Goal: Task Accomplishment & Management: Manage account settings

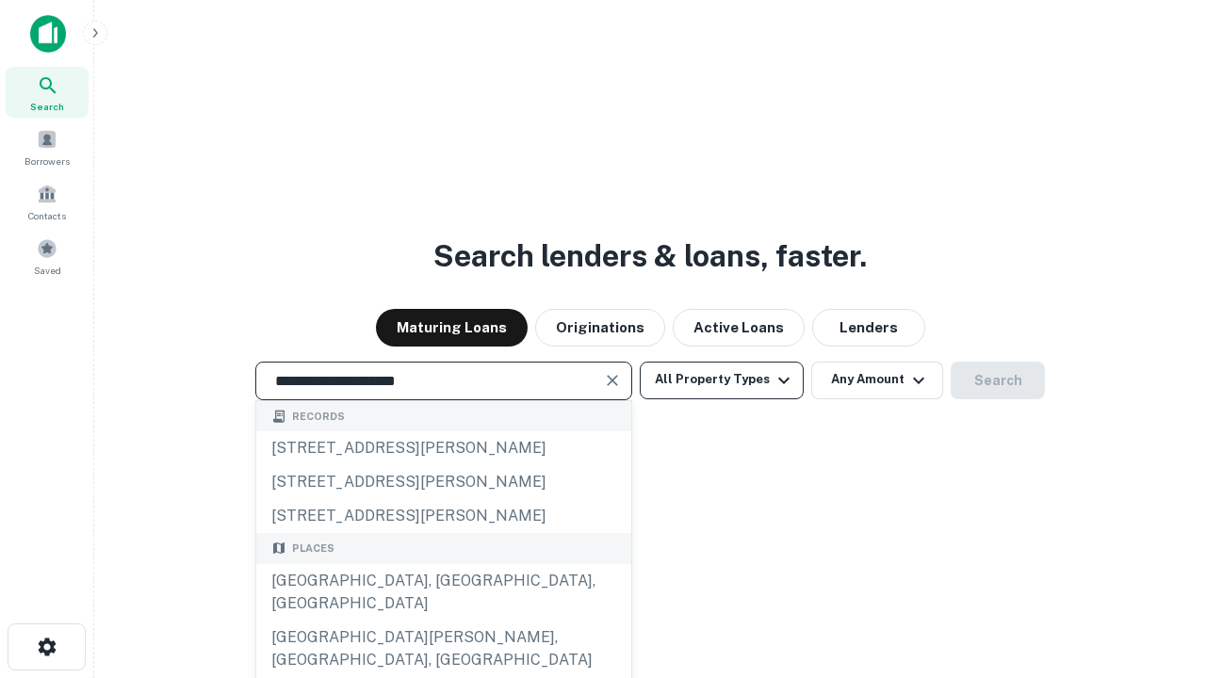
click at [443, 621] on div "Santa Monica, CA, USA" at bounding box center [443, 592] width 375 height 57
click at [721, 380] on button "All Property Types" at bounding box center [722, 381] width 164 height 38
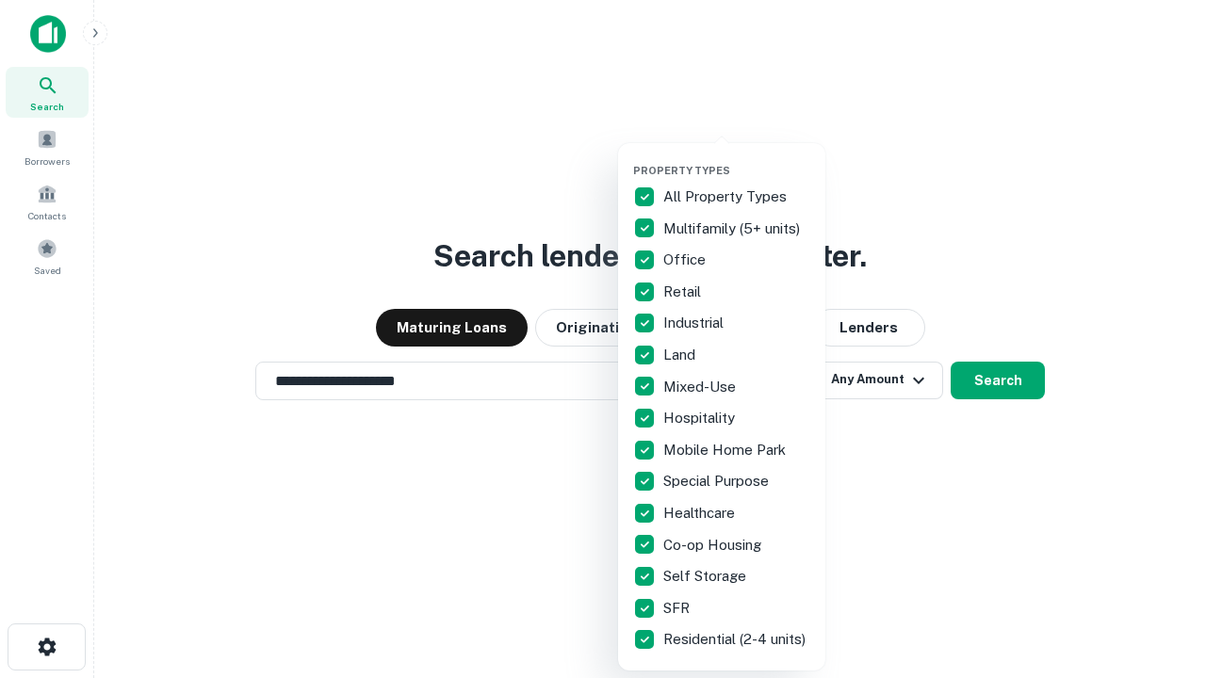
type input "**********"
click at [737, 158] on button "button" at bounding box center [736, 158] width 207 height 1
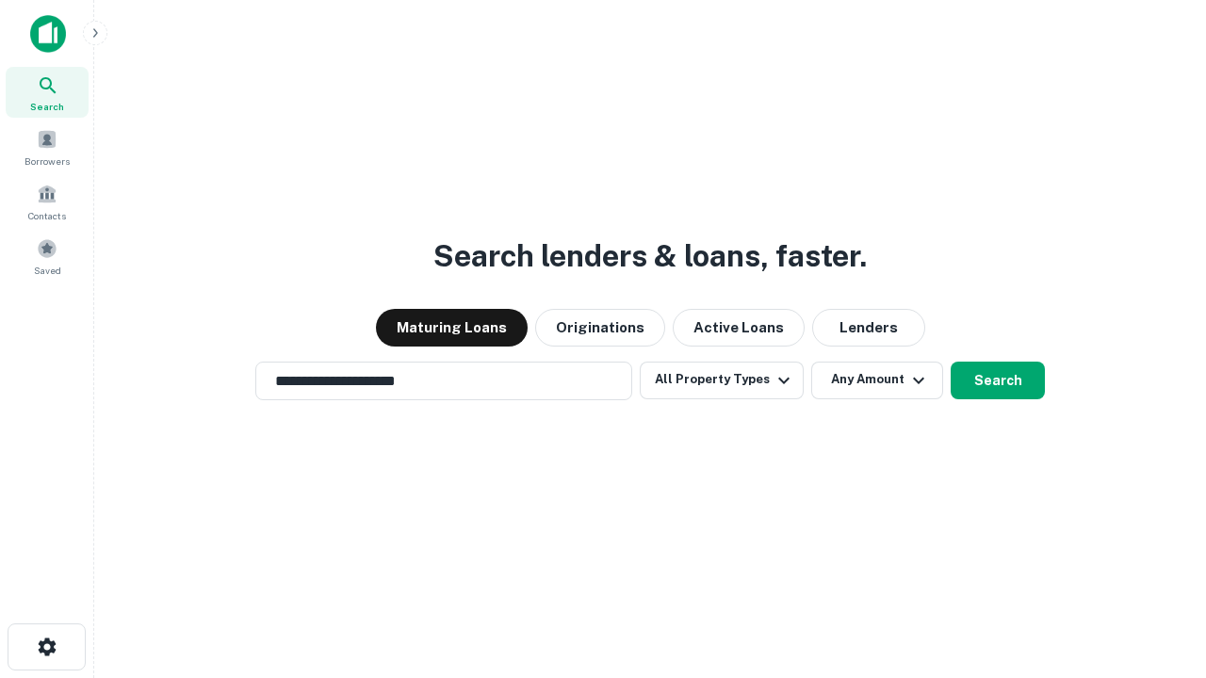
scroll to position [29, 0]
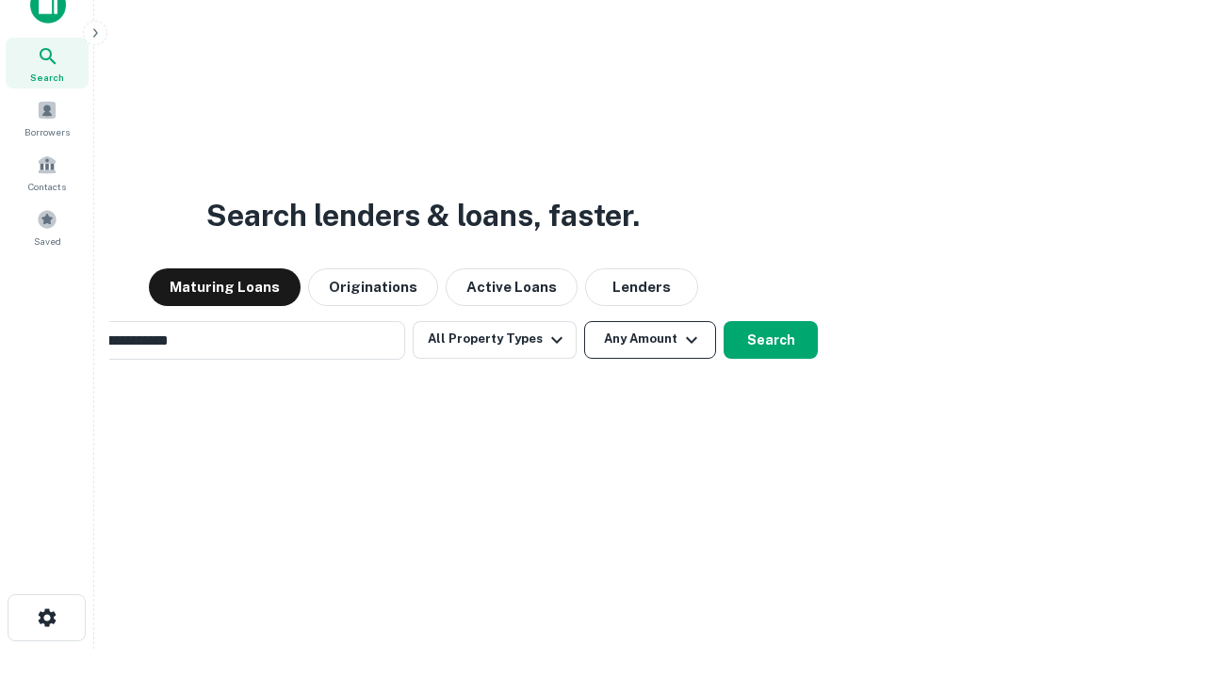
click at [584, 321] on button "Any Amount" at bounding box center [650, 340] width 132 height 38
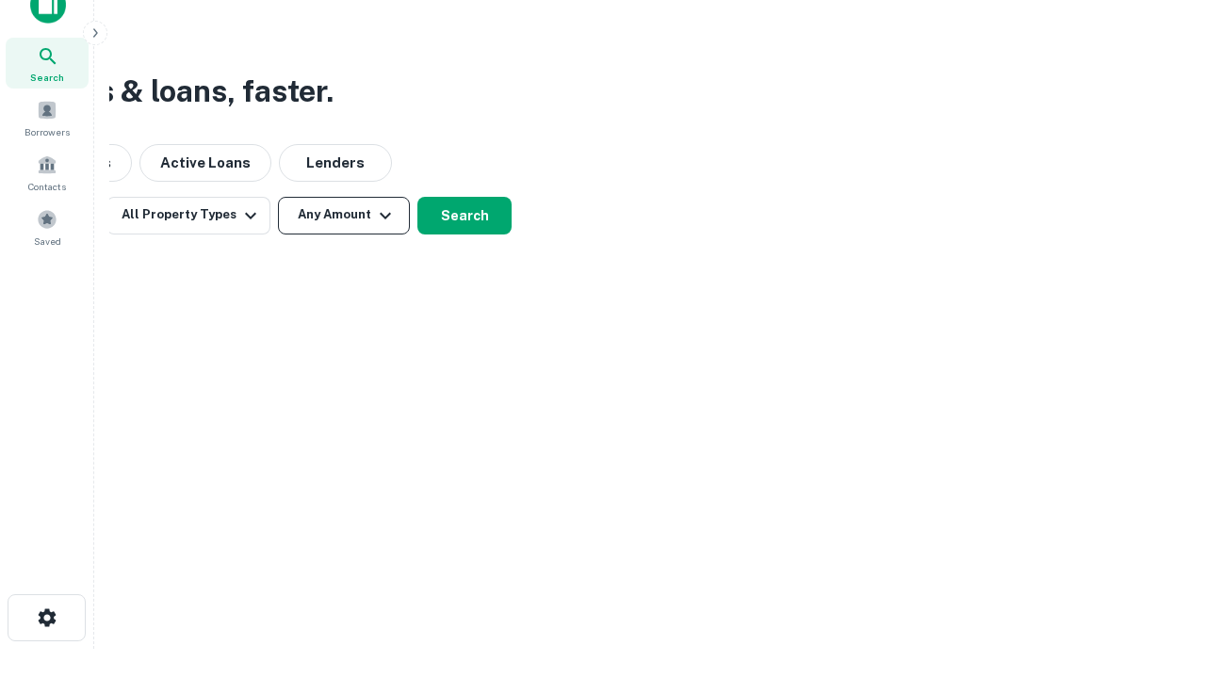
scroll to position [30, 0]
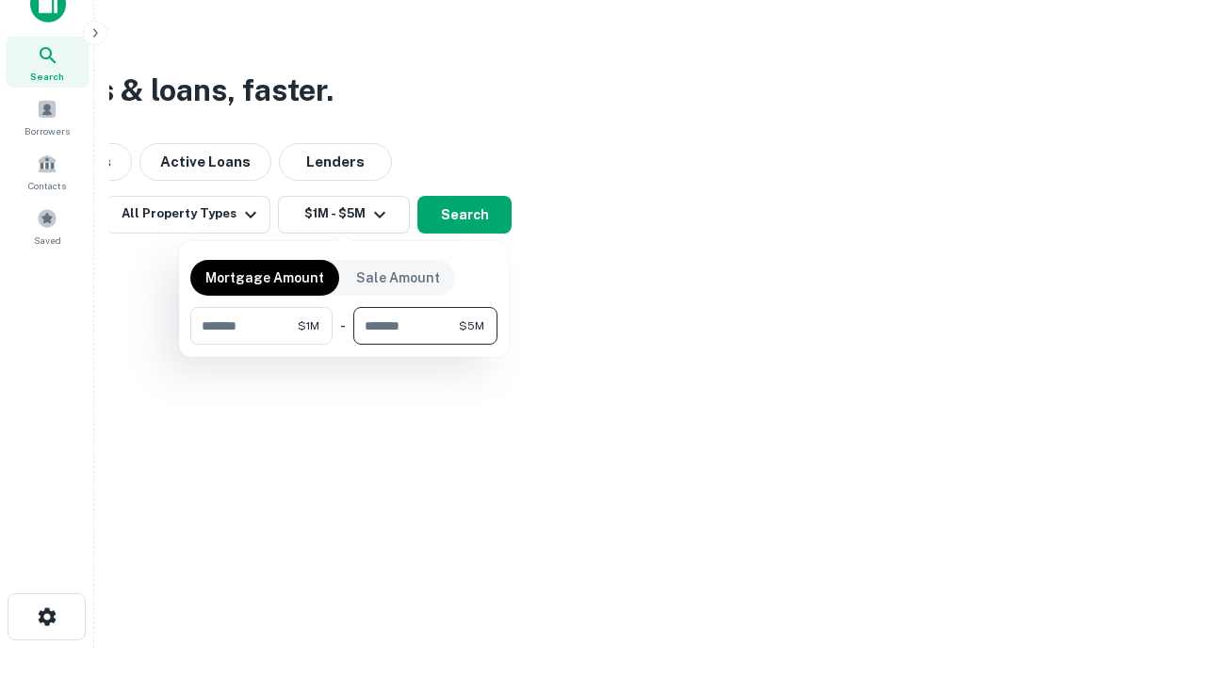
type input "*******"
click at [344, 345] on button "button" at bounding box center [343, 345] width 307 height 1
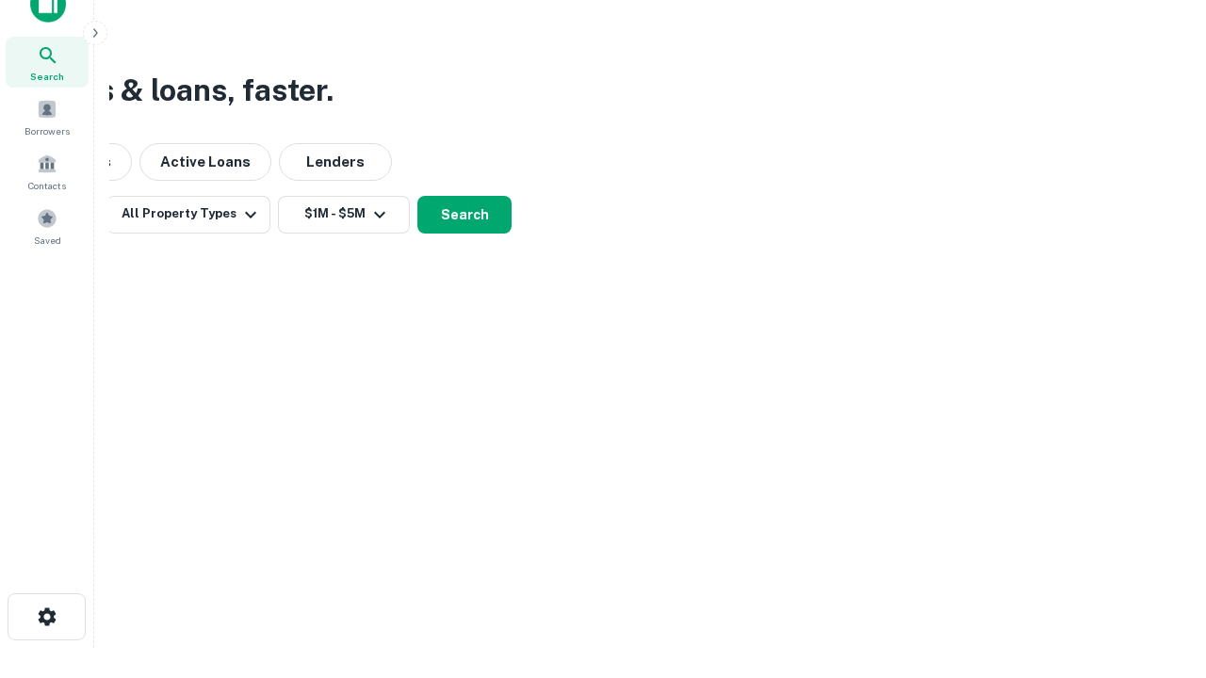
scroll to position [11, 348]
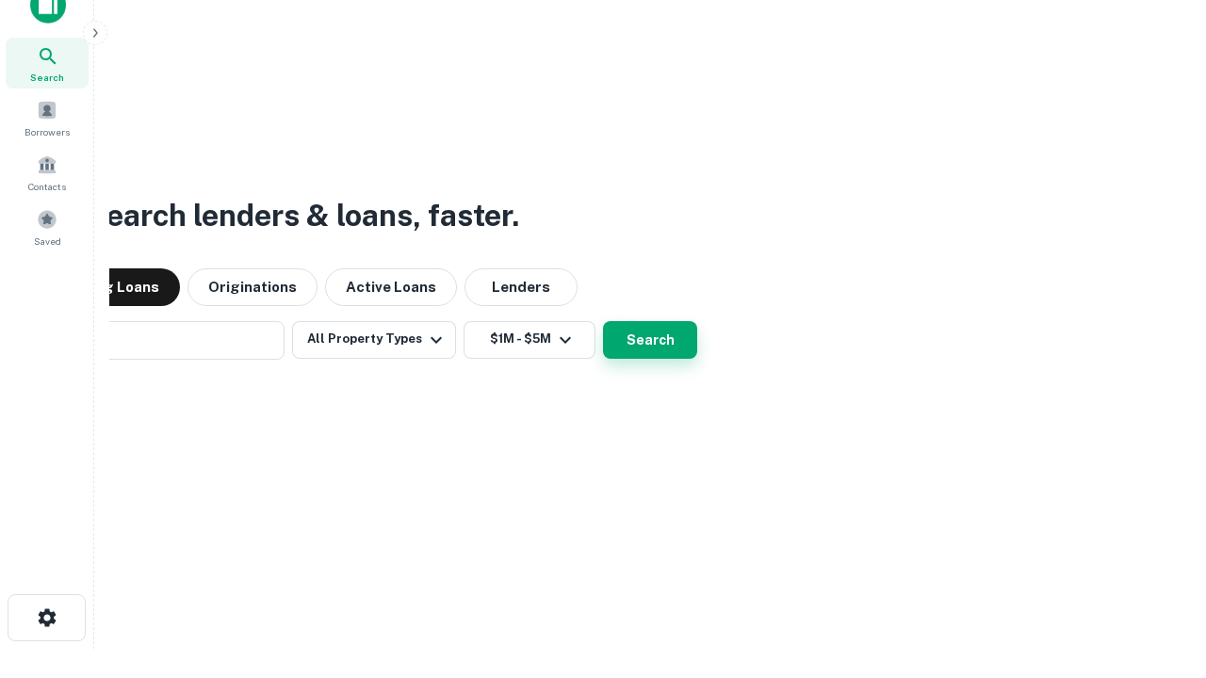
click at [603, 321] on button "Search" at bounding box center [650, 340] width 94 height 38
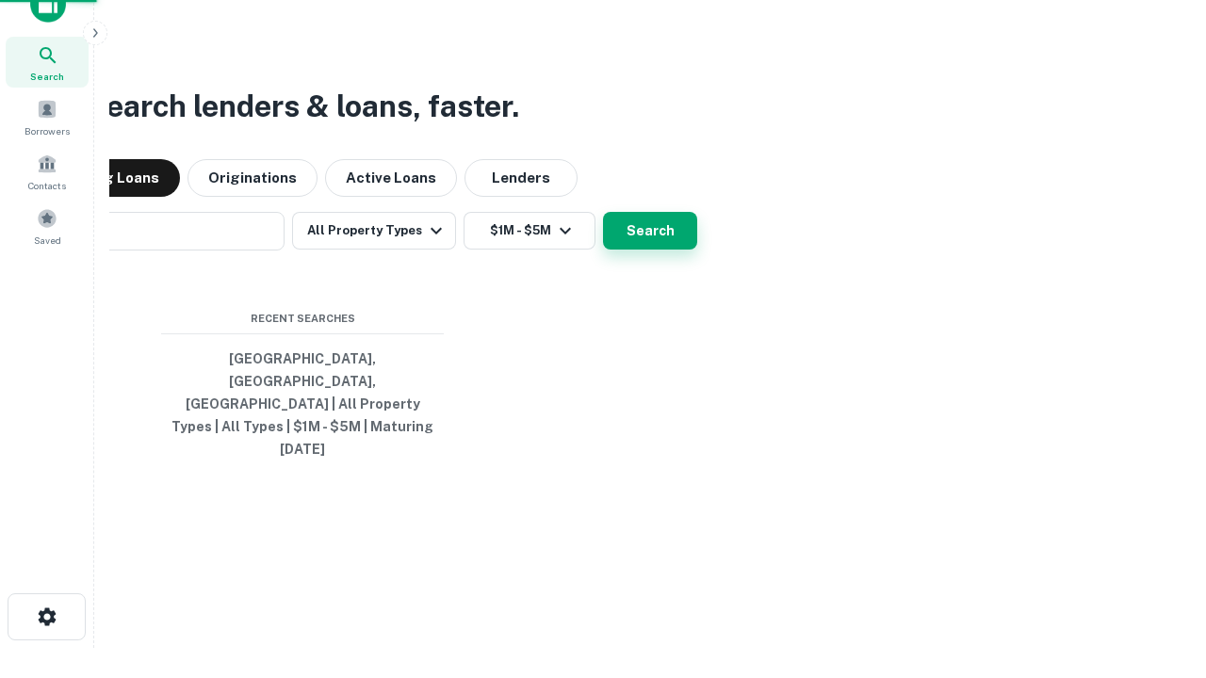
scroll to position [50, 533]
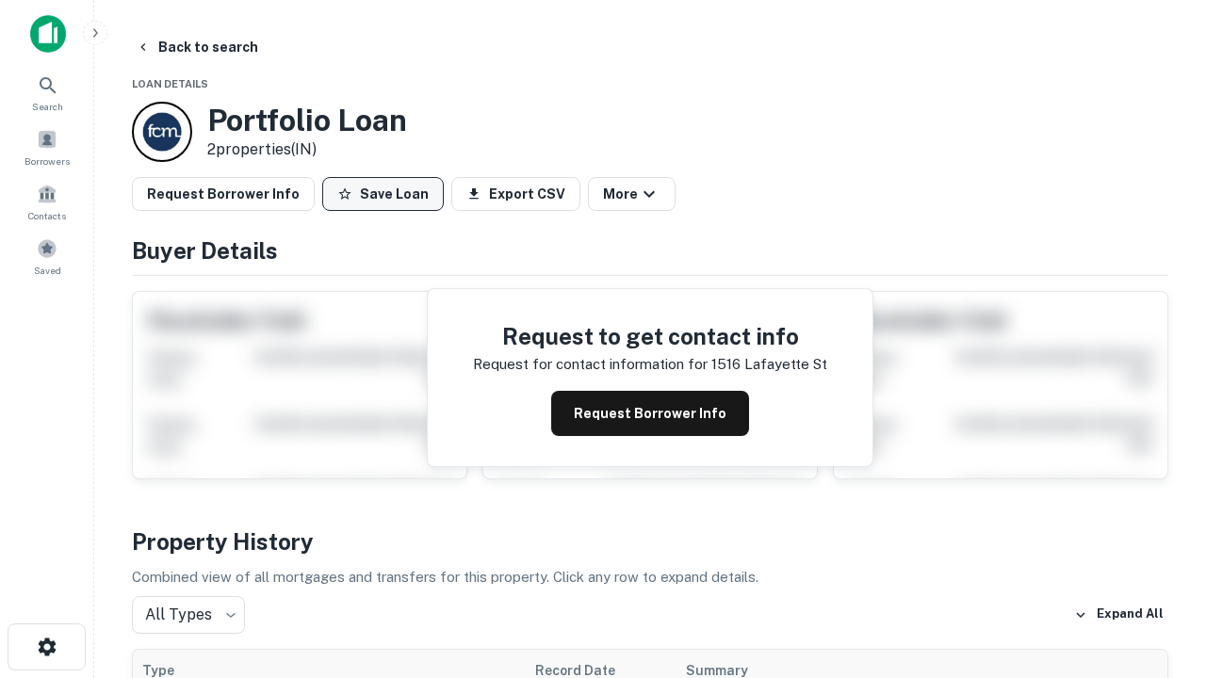
click at [382, 194] on button "Save Loan" at bounding box center [383, 194] width 122 height 34
click at [387, 194] on button "Loan Saved" at bounding box center [387, 194] width 130 height 34
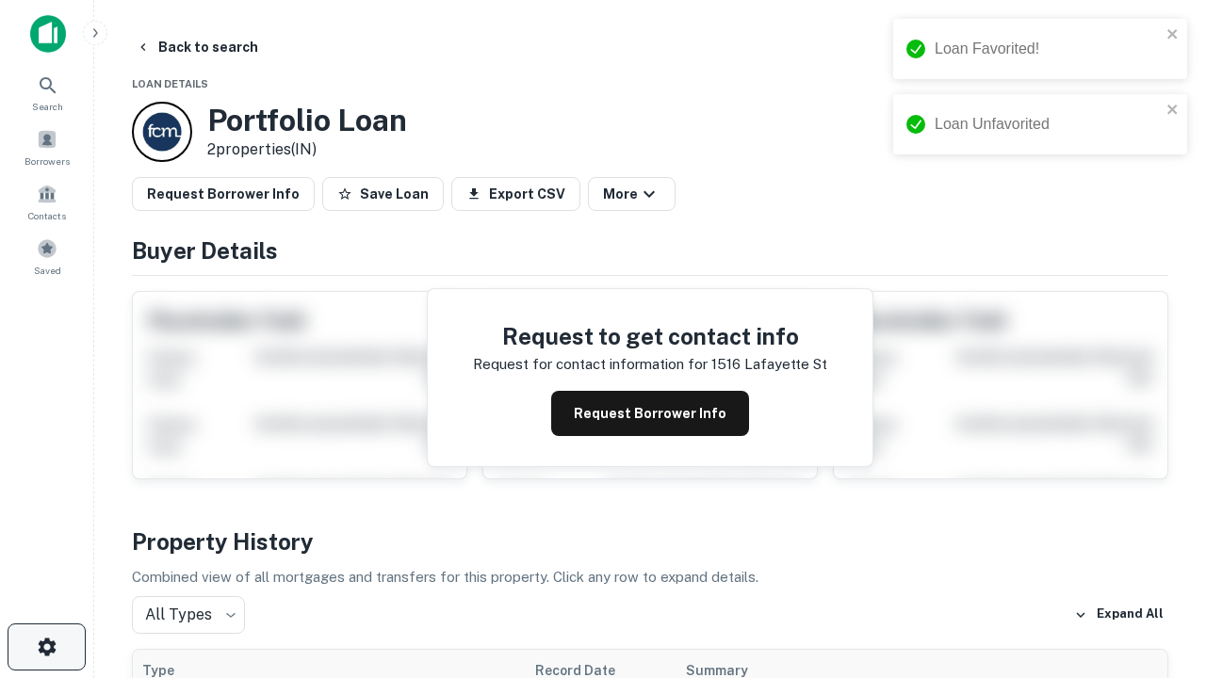
click at [46, 647] on icon "button" at bounding box center [47, 647] width 23 height 23
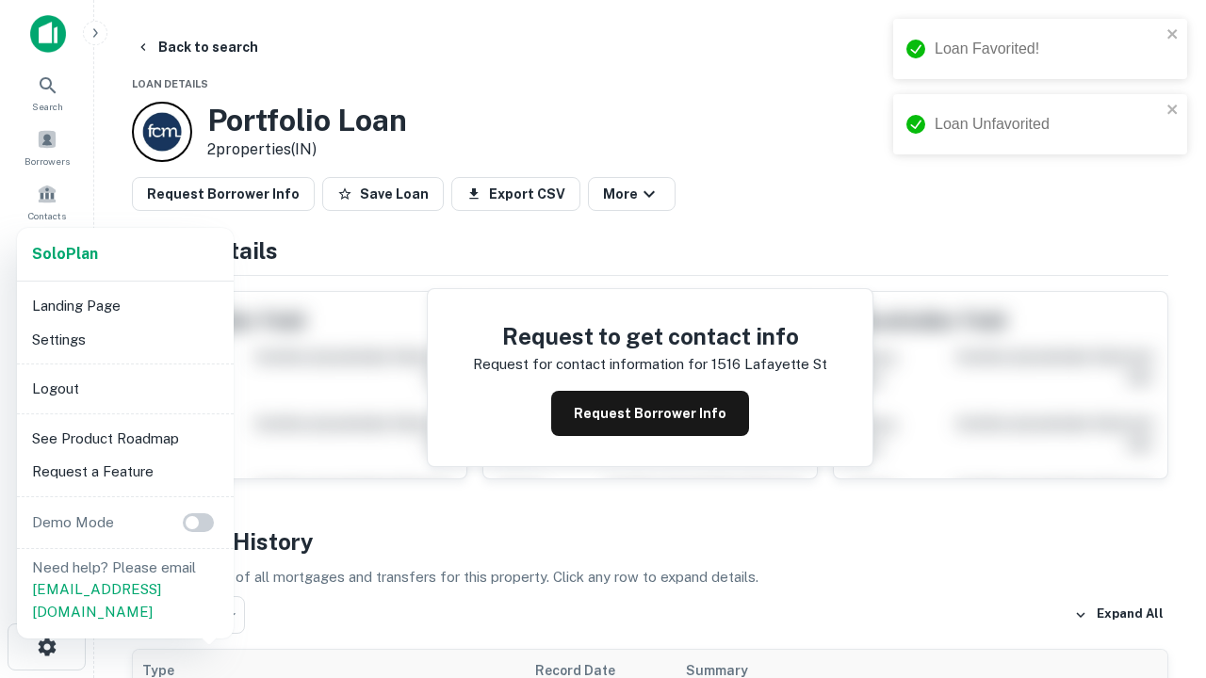
click at [124, 388] on li "Logout" at bounding box center [125, 389] width 202 height 34
